Goal: Task Accomplishment & Management: Complete application form

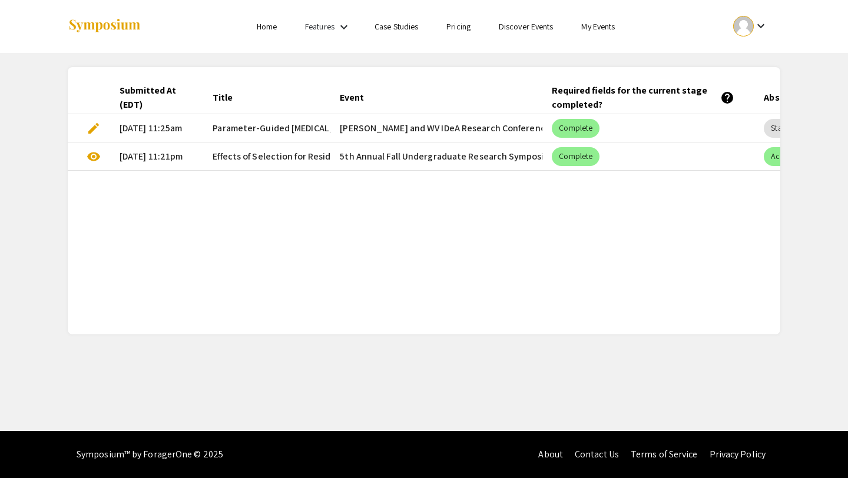
click at [82, 128] on mat-cell "edit" at bounding box center [89, 128] width 42 height 28
click at [99, 131] on span "edit" at bounding box center [94, 128] width 14 height 14
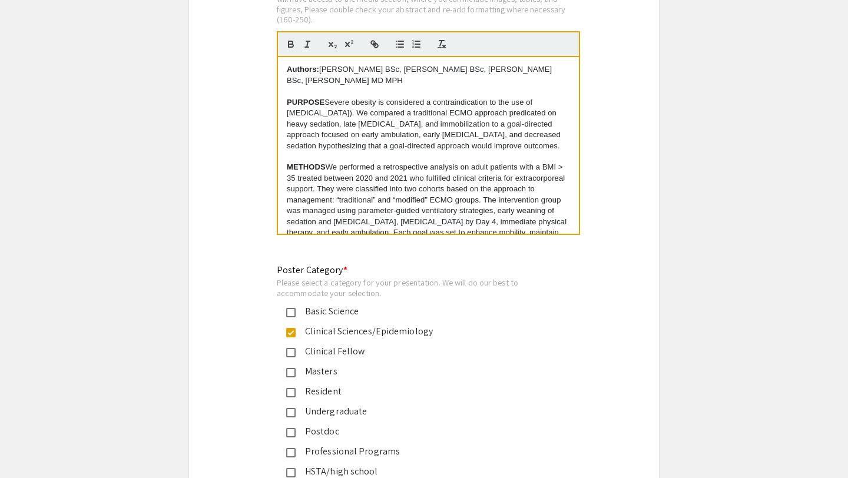
scroll to position [6007, 0]
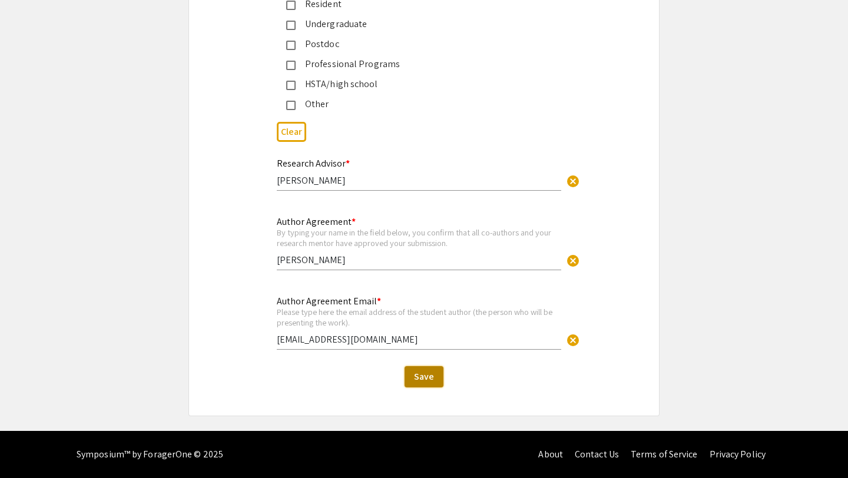
click at [422, 376] on span "Save" at bounding box center [424, 376] width 20 height 12
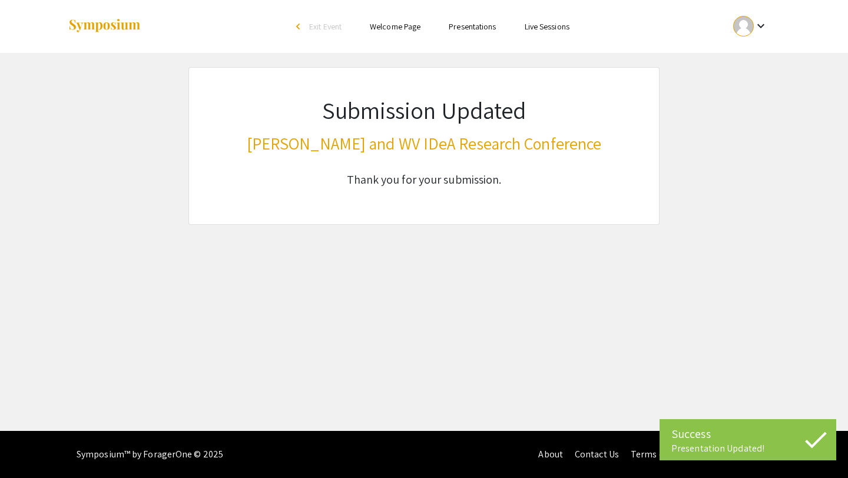
scroll to position [0, 0]
click at [120, 26] on img at bounding box center [105, 26] width 74 height 16
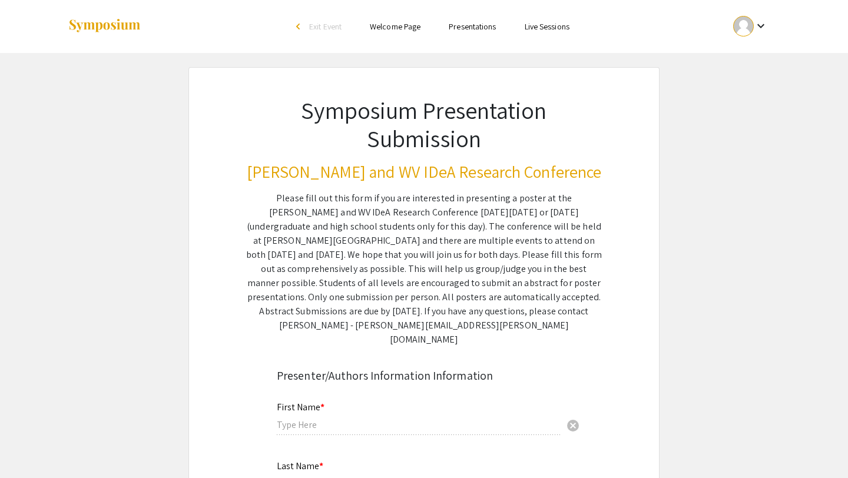
type input "Stephen"
type input "Williams"
type input "sdw0030@mix.wvu.edu"
radio input "true"
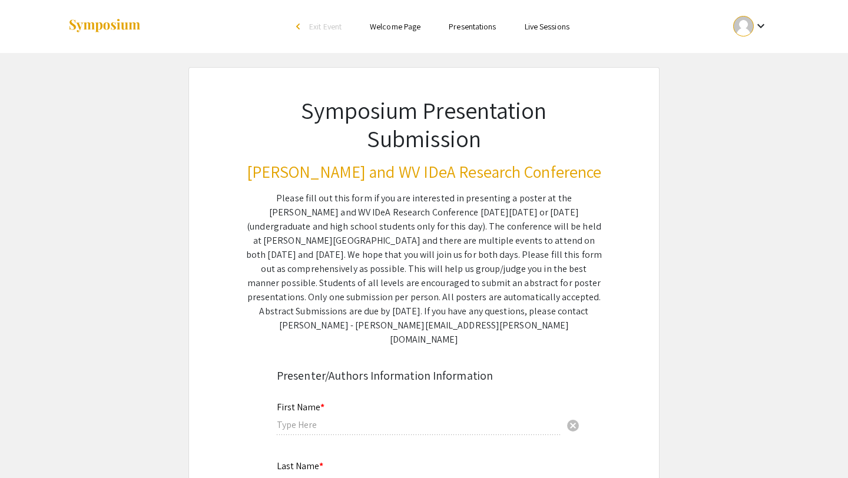
radio input "true"
type input "Heart and Vascular Institute"
radio input "true"
type input "Dr. Jeremiah Hayanga"
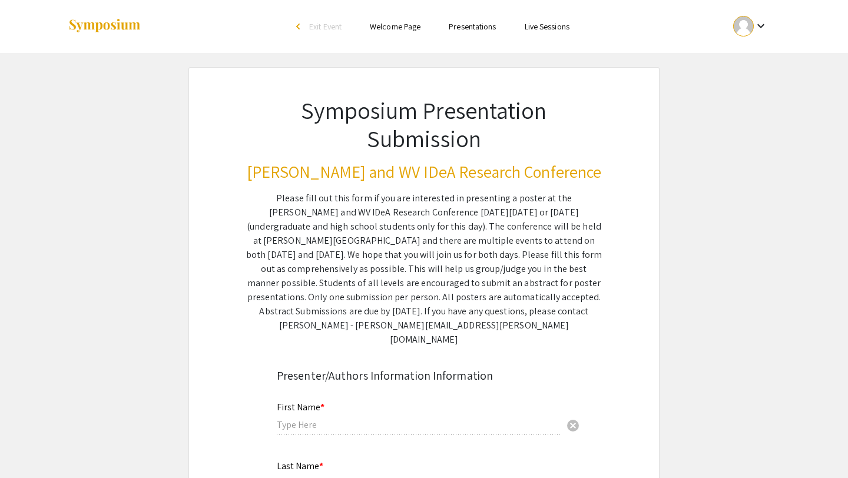
type input "Stephen Williams"
type input "sdw0030@mix.wvu.edu"
